Goal: Transaction & Acquisition: Download file/media

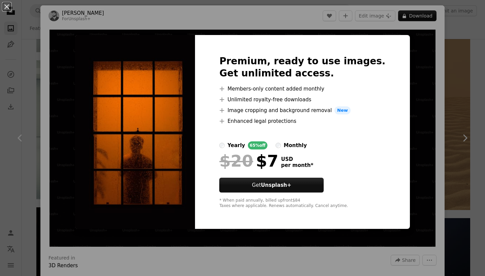
scroll to position [8, 0]
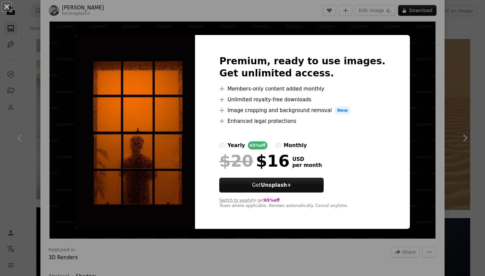
click at [243, 147] on label "yearly 65% off" at bounding box center [243, 145] width 48 height 8
click at [484, 33] on div "An X shape Premium, ready to use images. Get unlimited access. A plus sign Memb…" at bounding box center [242, 138] width 485 height 276
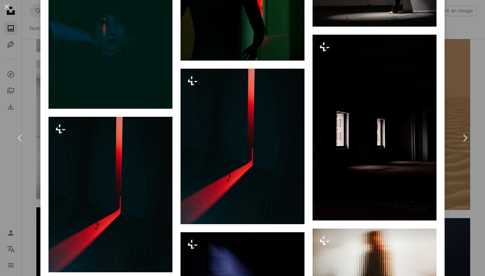
scroll to position [1148, 0]
click at [474, 95] on div "An X shape Chevron left Chevron right [PERSON_NAME] For Unsplash+ A heart A plu…" at bounding box center [242, 138] width 485 height 276
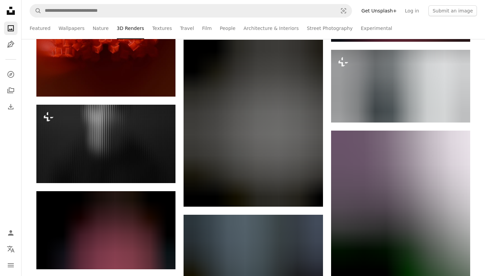
scroll to position [17254, 0]
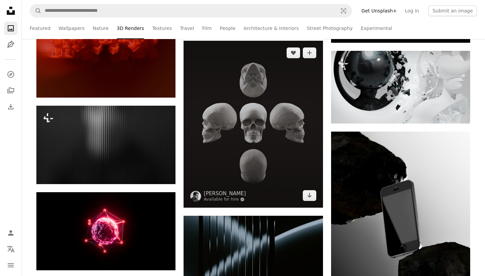
click at [292, 155] on img at bounding box center [253, 124] width 139 height 167
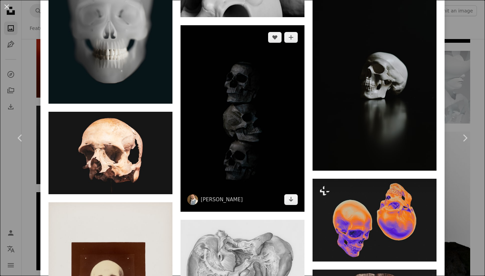
scroll to position [1527, 0]
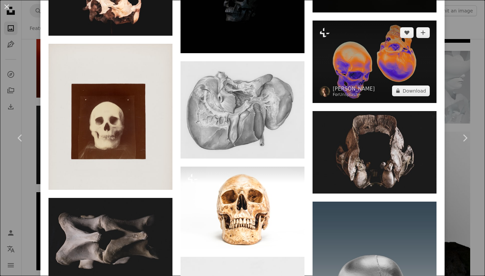
click at [341, 59] on img at bounding box center [375, 62] width 124 height 83
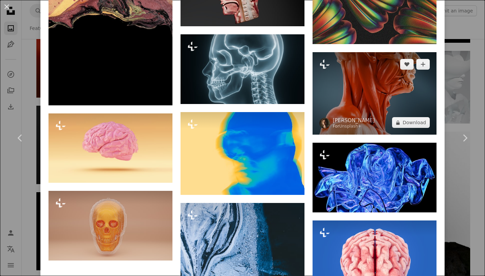
scroll to position [3159, 0]
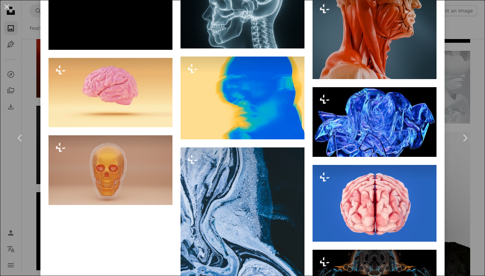
click at [458, 64] on div "An X shape Chevron left Chevron right [PERSON_NAME] For Unsplash+ A heart A plu…" at bounding box center [242, 138] width 485 height 276
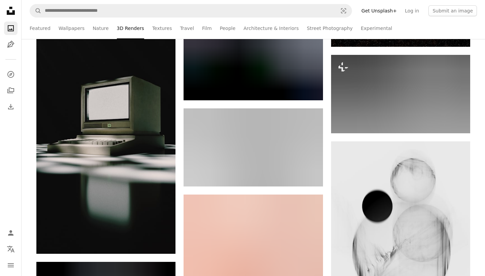
scroll to position [21557, 0]
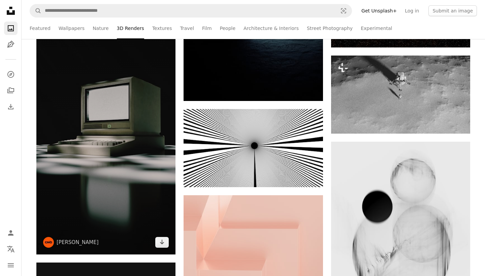
click at [123, 150] on img at bounding box center [105, 131] width 139 height 248
click at [117, 153] on img at bounding box center [105, 131] width 139 height 248
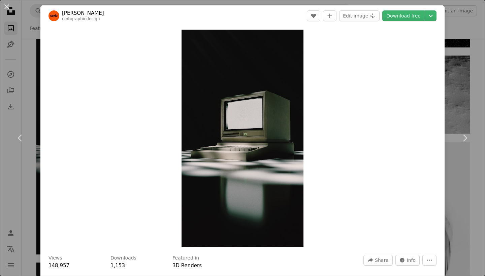
click at [335, 115] on div "Zoom in" at bounding box center [242, 138] width 404 height 224
click at [475, 110] on link "Chevron right" at bounding box center [465, 138] width 40 height 65
click at [401, 18] on link "Download free" at bounding box center [403, 15] width 42 height 11
